Goal: Information Seeking & Learning: Understand process/instructions

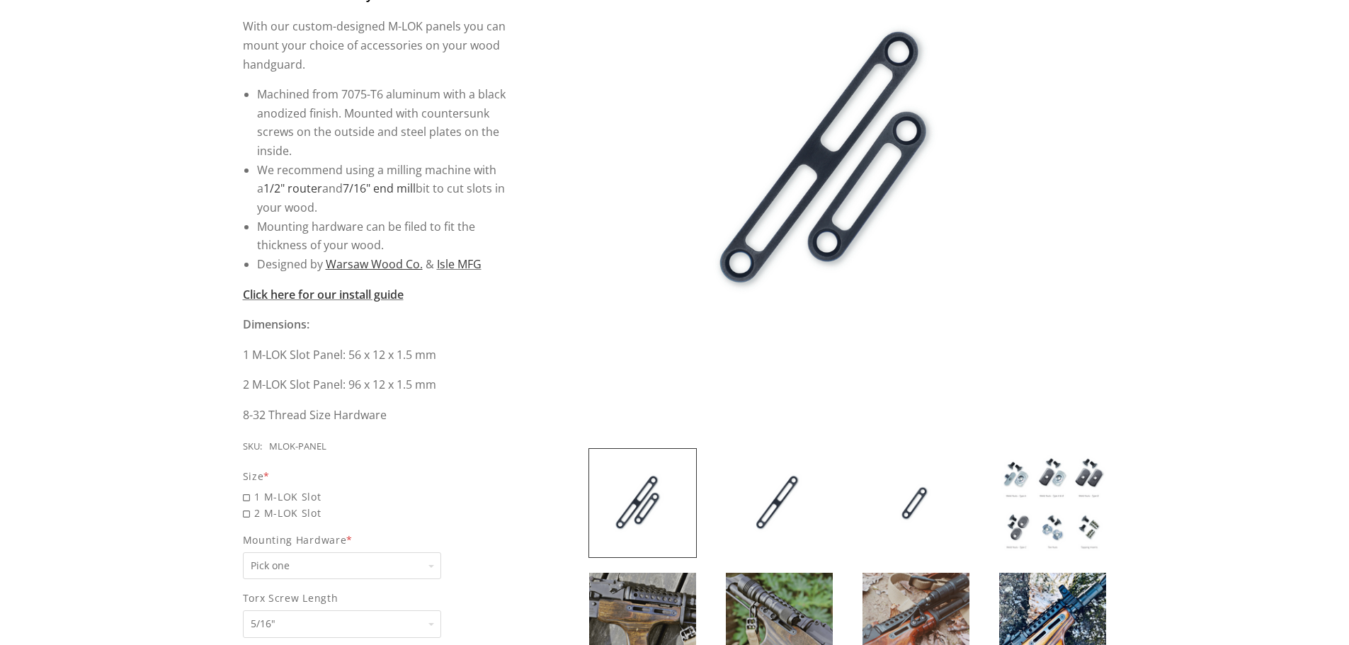
scroll to position [425, 0]
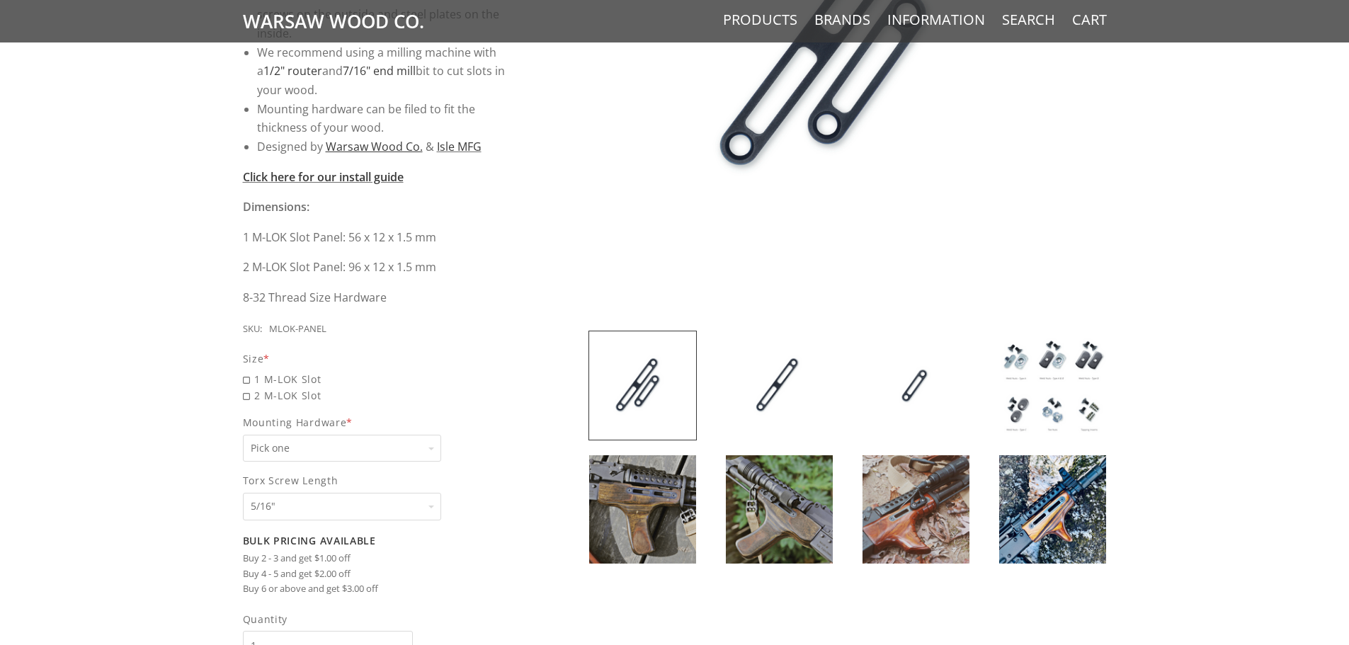
click at [761, 389] on img at bounding box center [779, 385] width 107 height 108
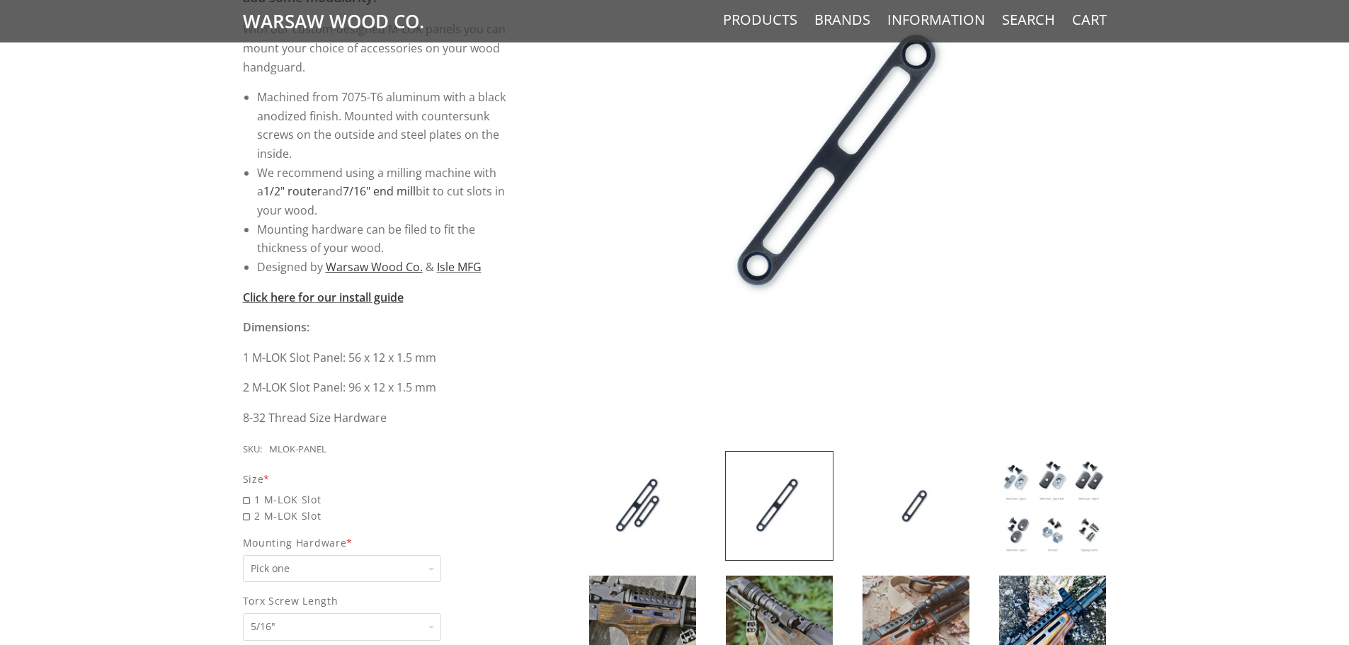
scroll to position [283, 0]
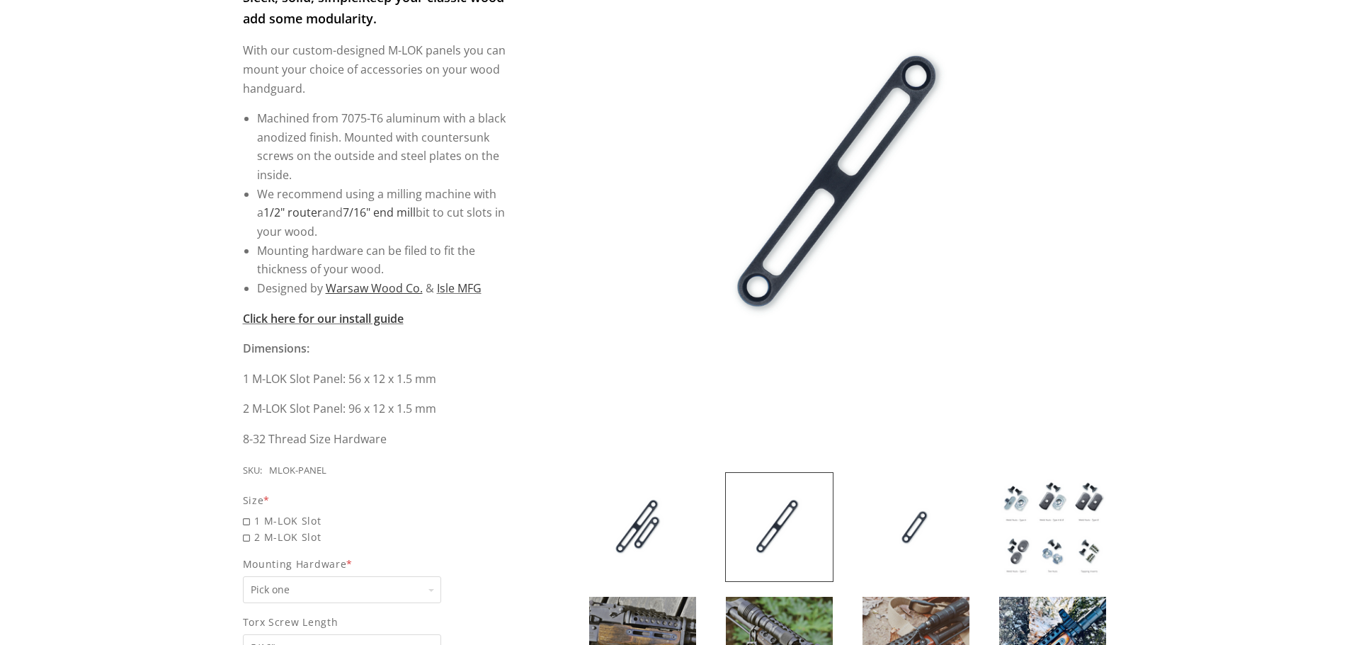
click at [914, 549] on img at bounding box center [916, 527] width 107 height 108
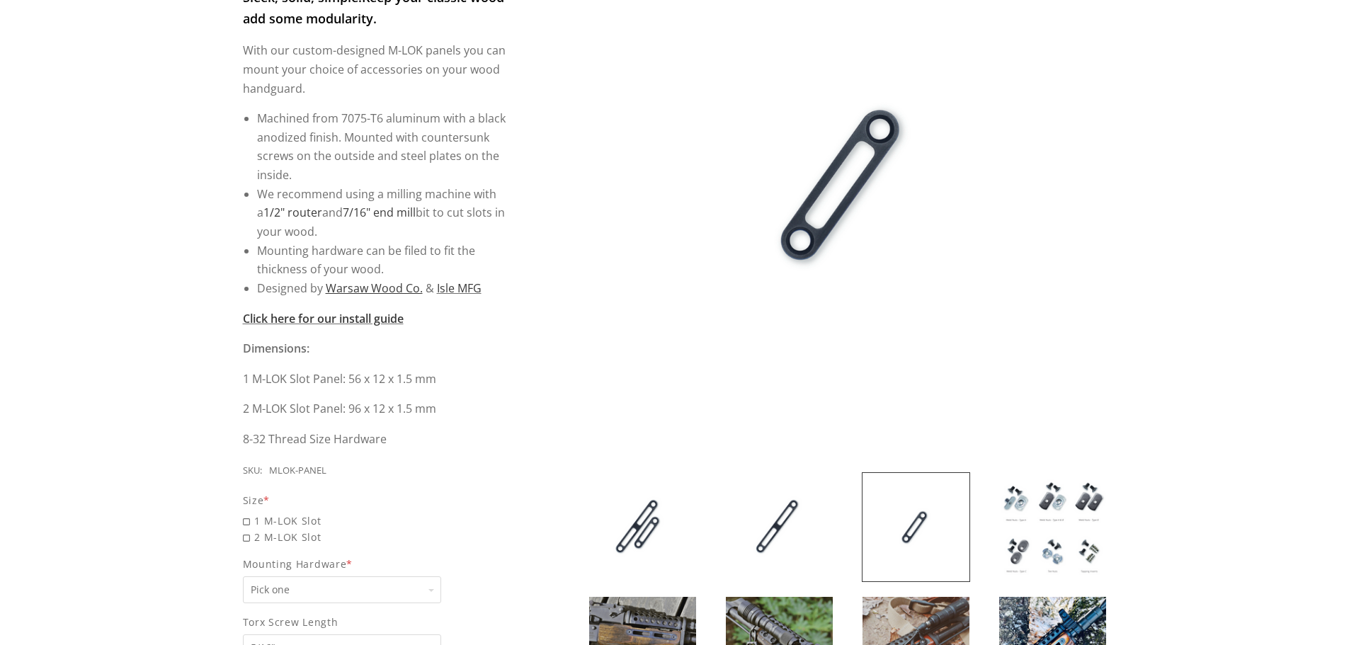
click at [1104, 552] on img at bounding box center [1052, 527] width 107 height 108
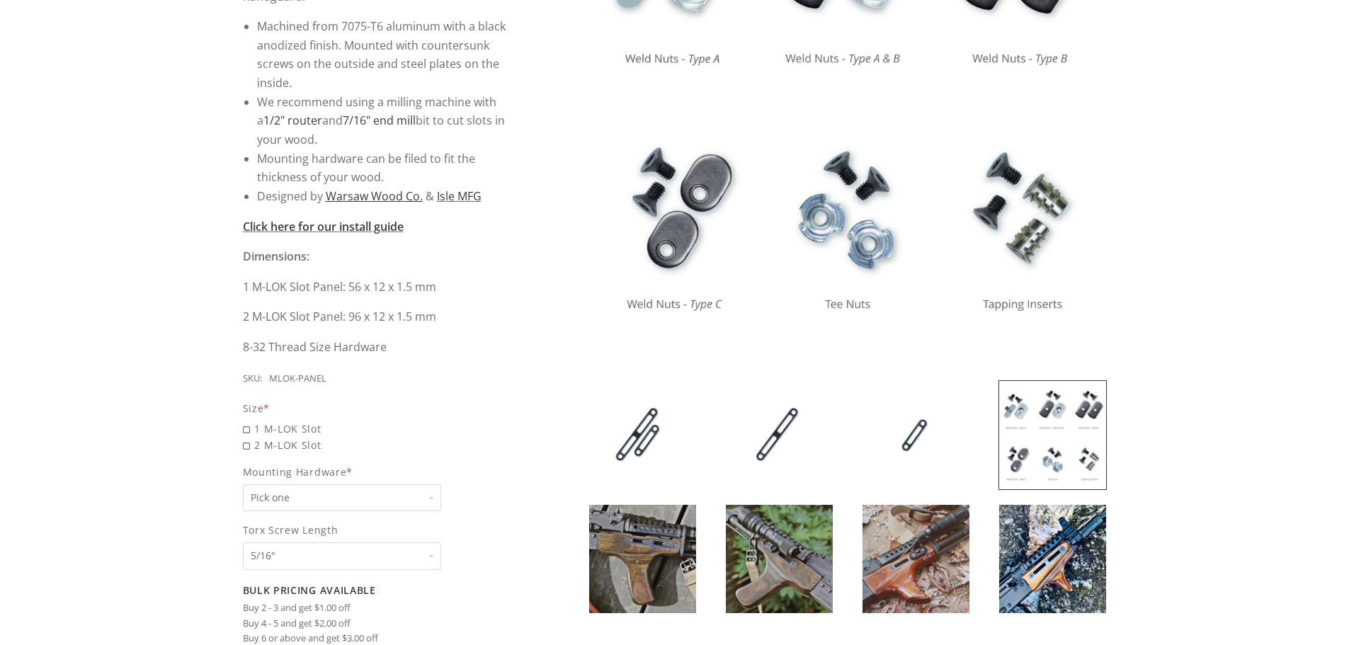
scroll to position [496, 0]
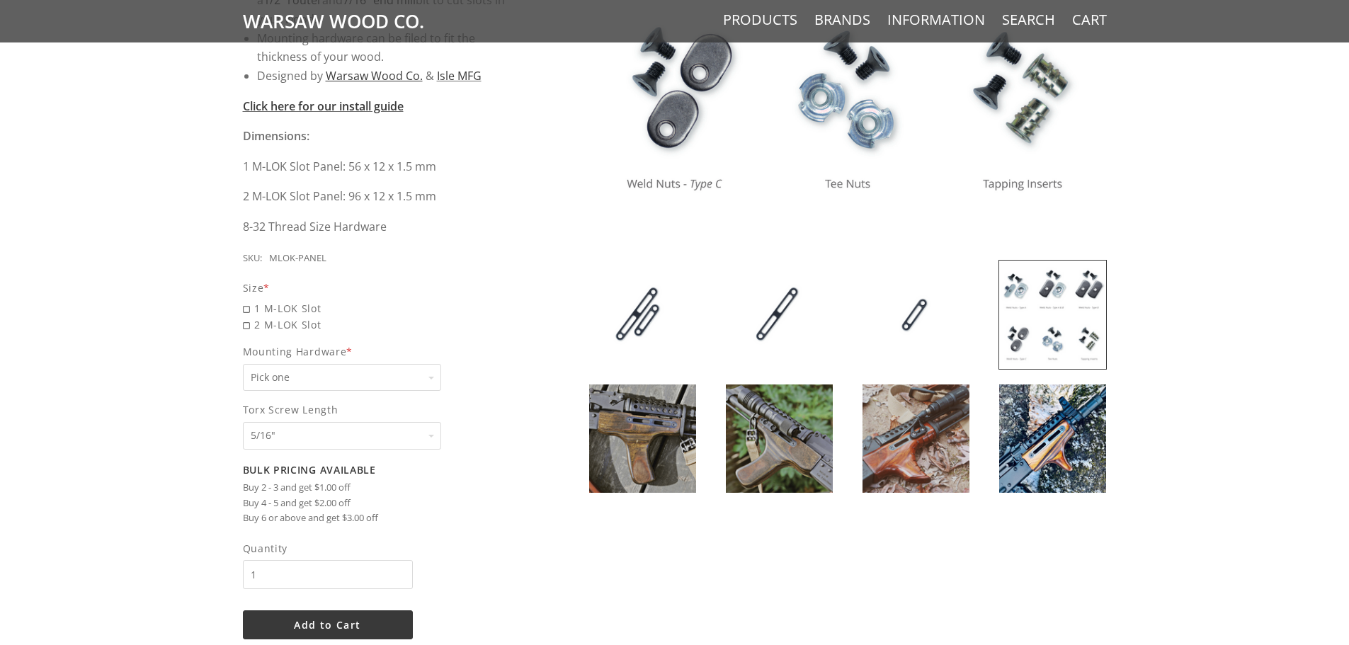
click at [637, 450] on img at bounding box center [642, 439] width 107 height 108
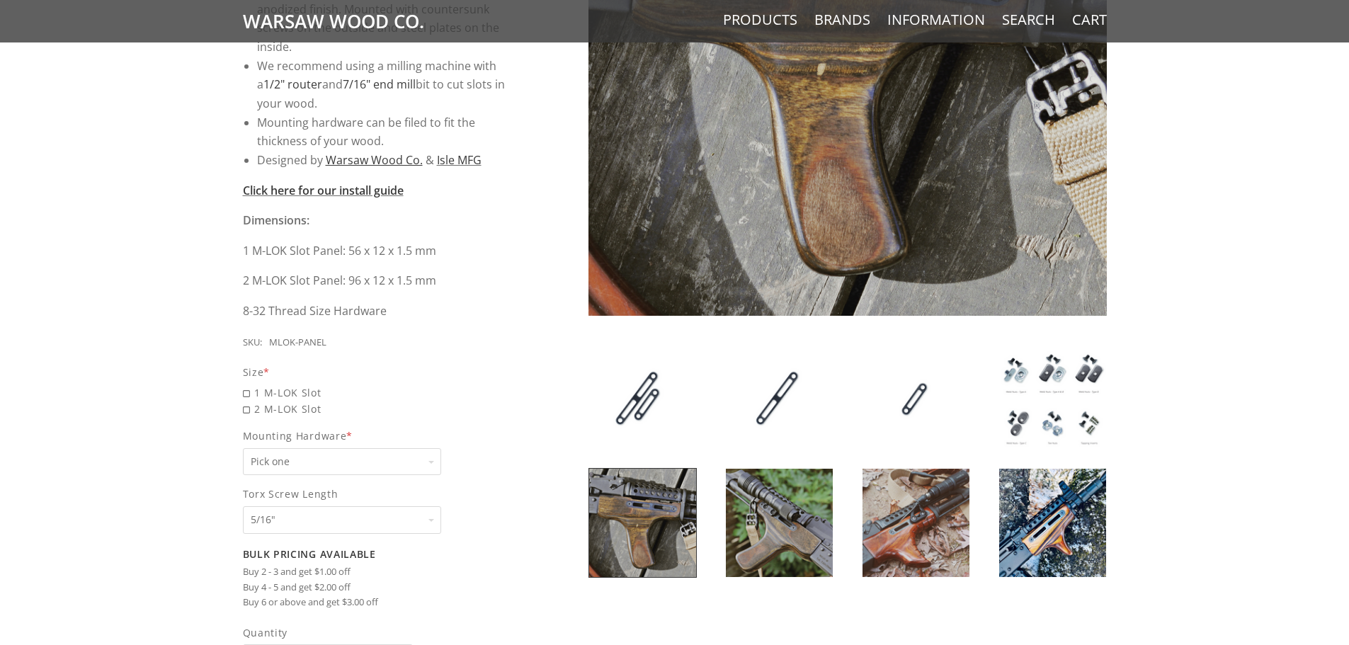
scroll to position [425, 0]
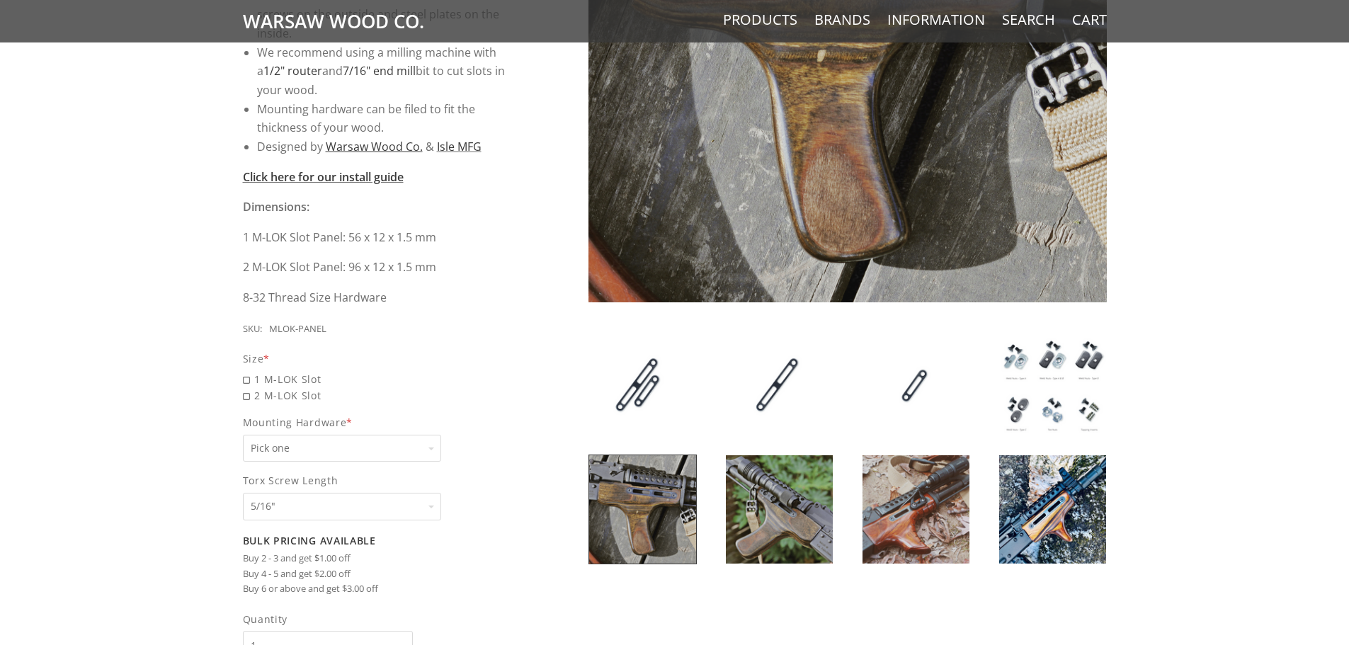
click at [812, 514] on img at bounding box center [779, 509] width 107 height 108
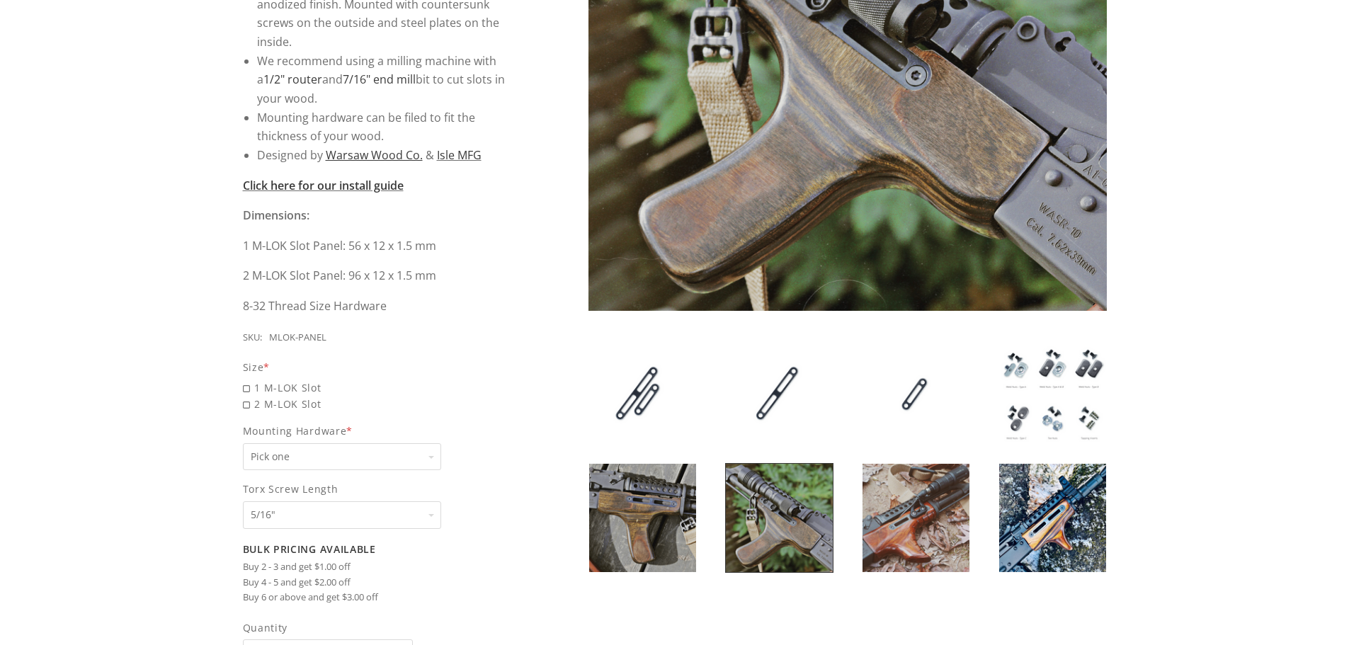
scroll to position [496, 0]
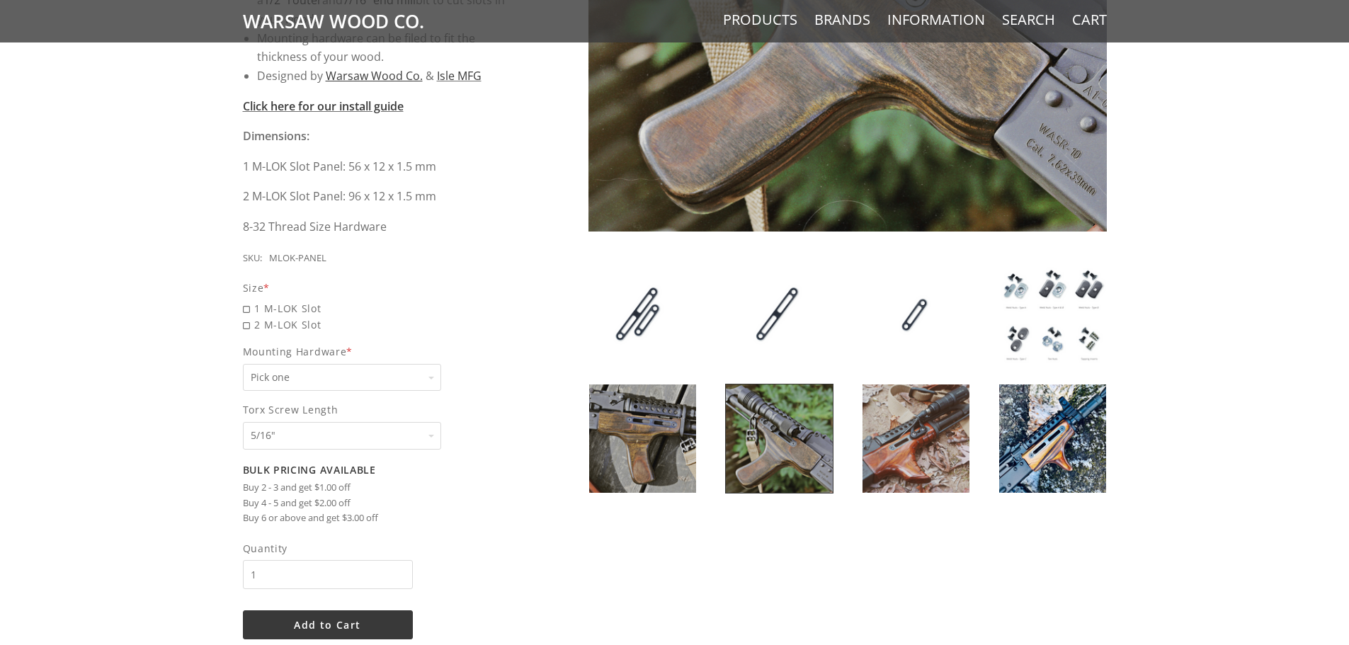
click at [911, 461] on img at bounding box center [916, 439] width 107 height 108
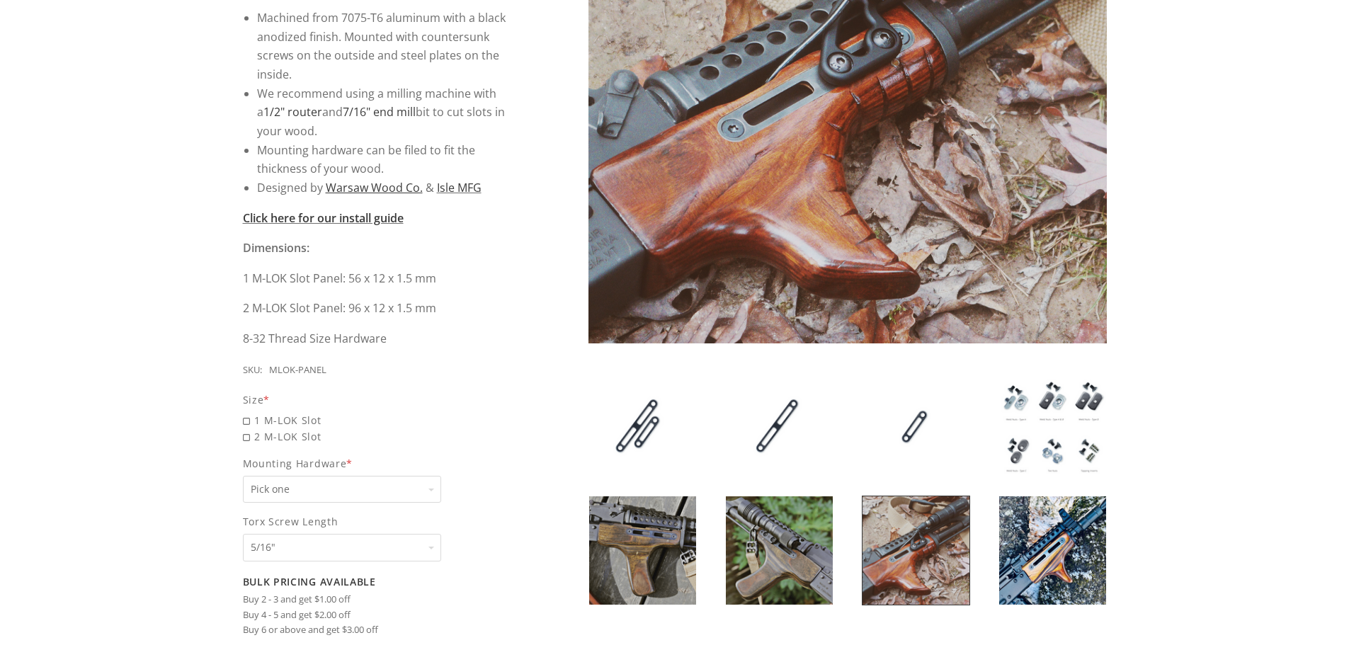
scroll to position [425, 0]
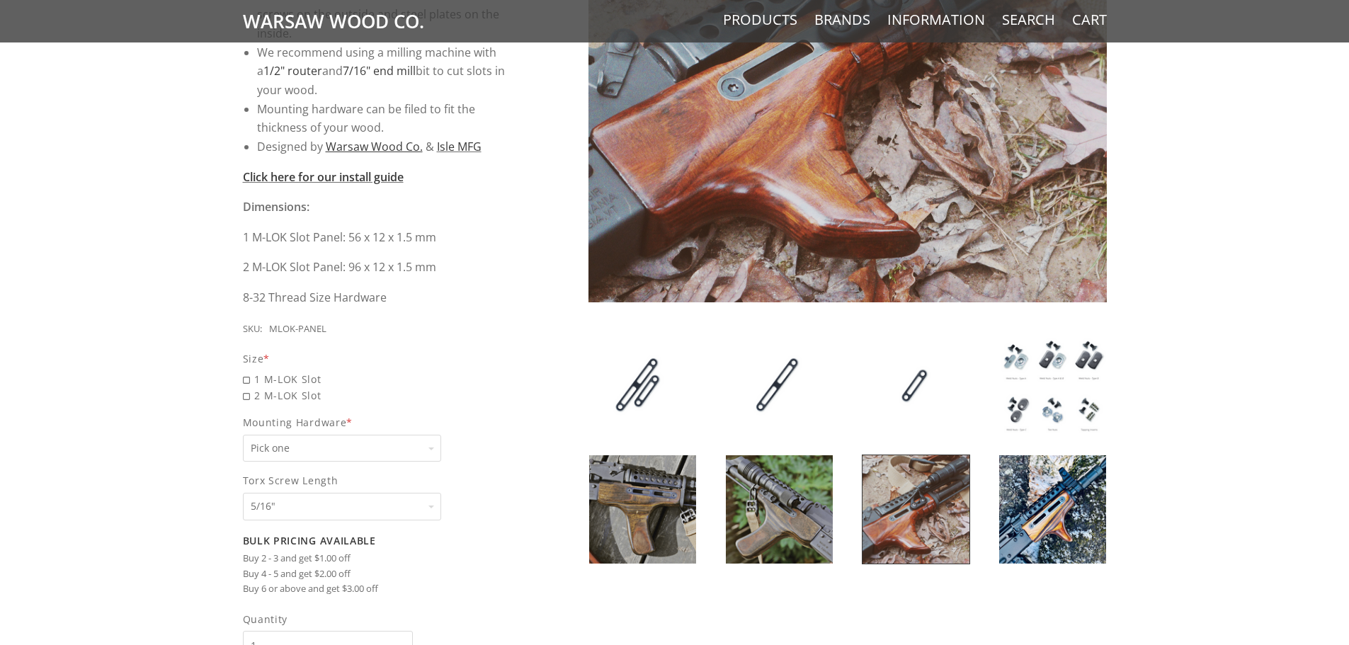
click at [1064, 504] on img at bounding box center [1052, 509] width 107 height 108
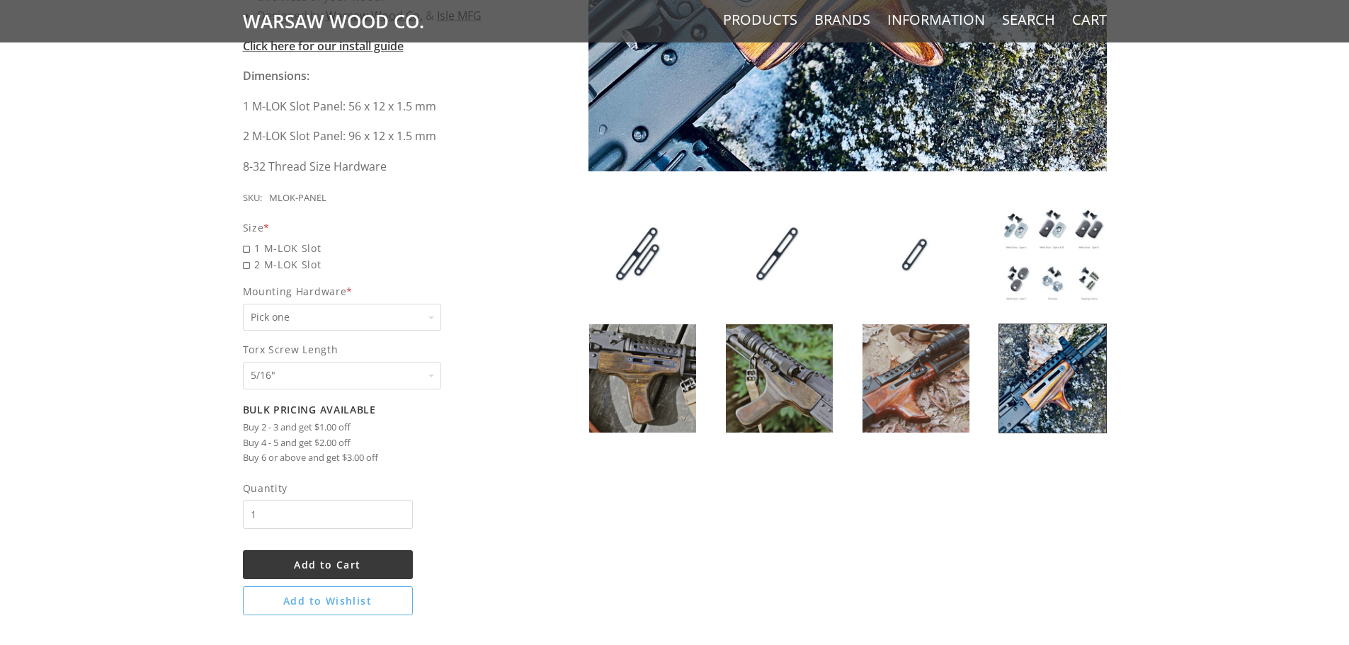
scroll to position [496, 0]
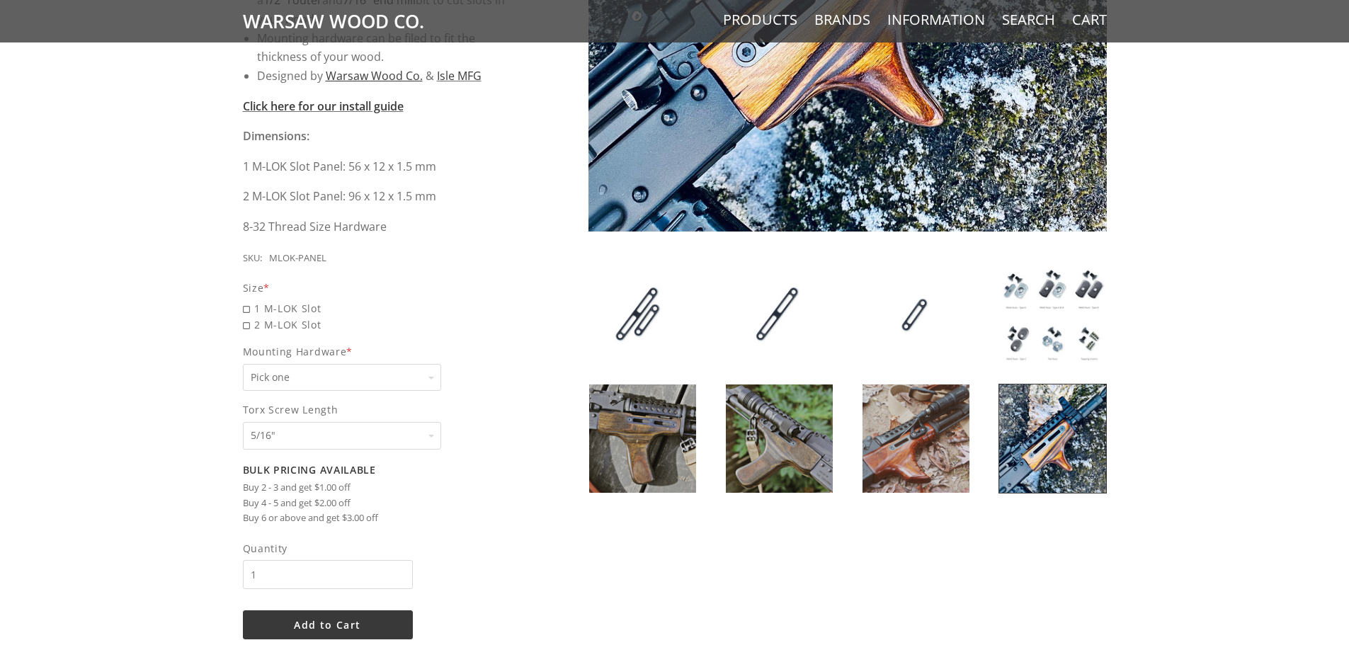
click at [665, 470] on img at bounding box center [642, 439] width 107 height 108
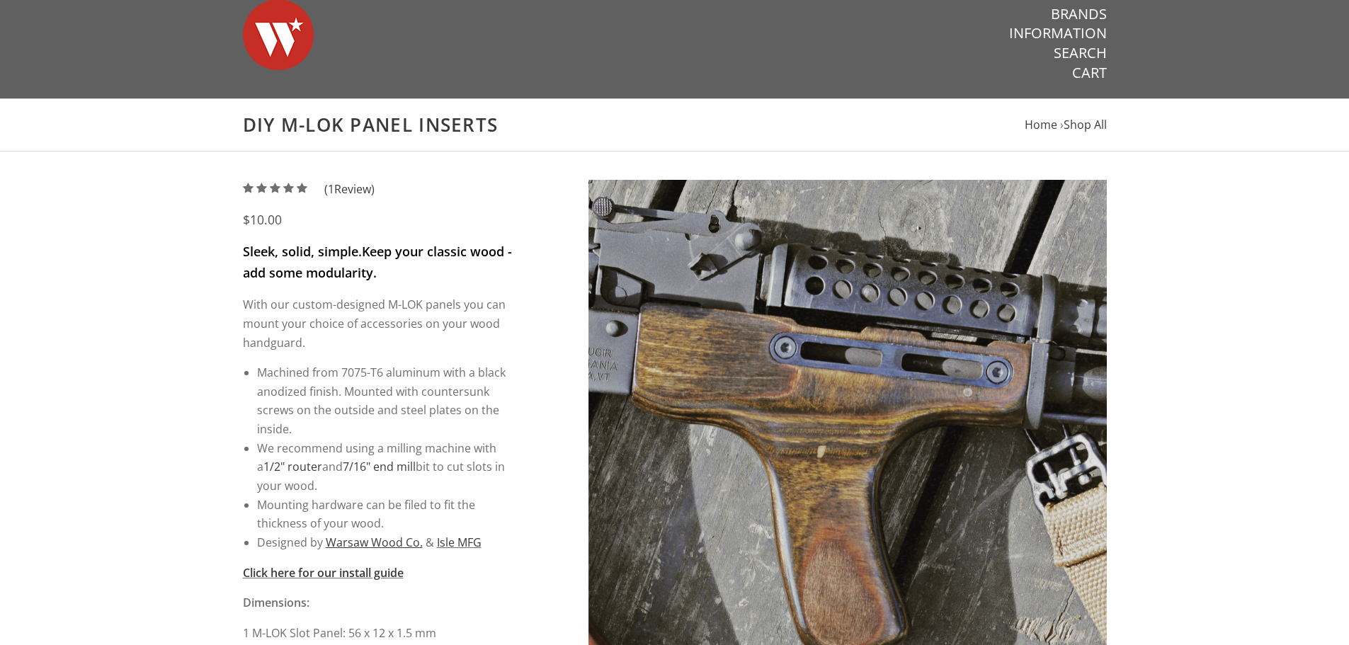
scroll to position [0, 0]
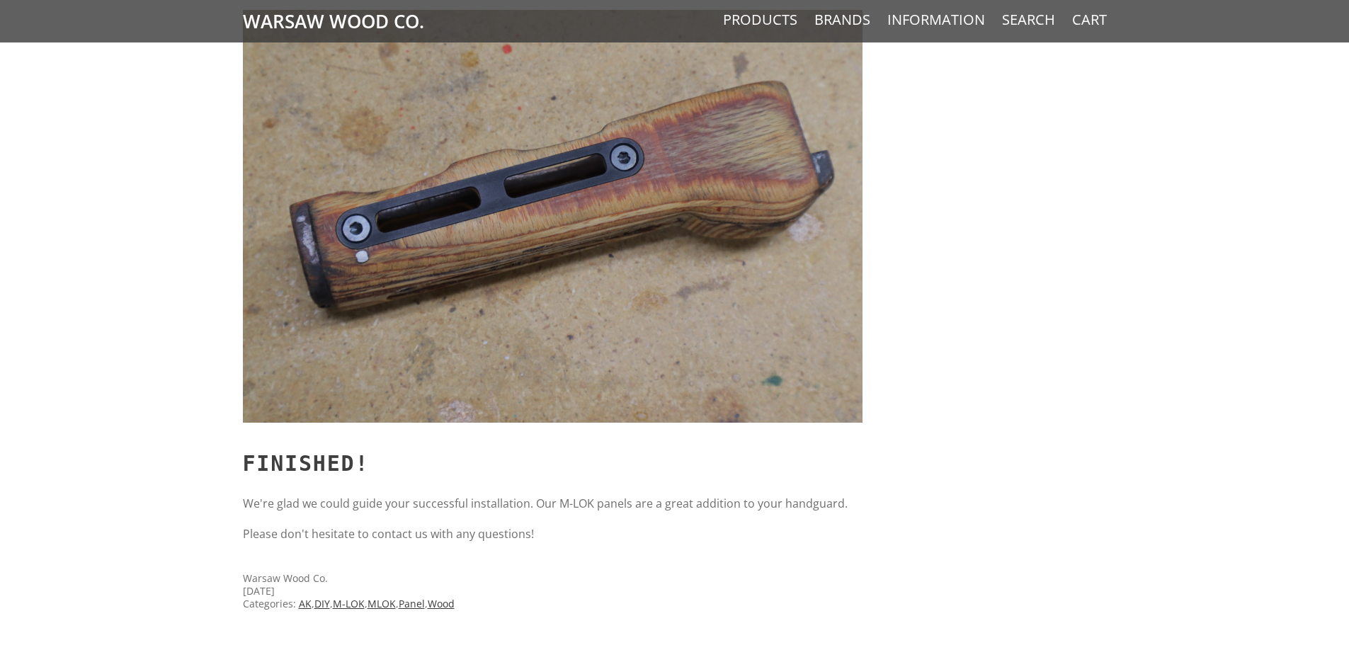
scroll to position [10199, 0]
